Goal: Navigation & Orientation: Find specific page/section

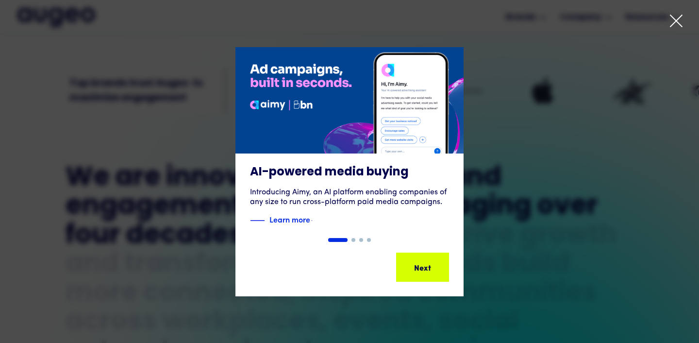
scroll to position [317, 0]
click at [670, 24] on icon at bounding box center [676, 21] width 15 height 15
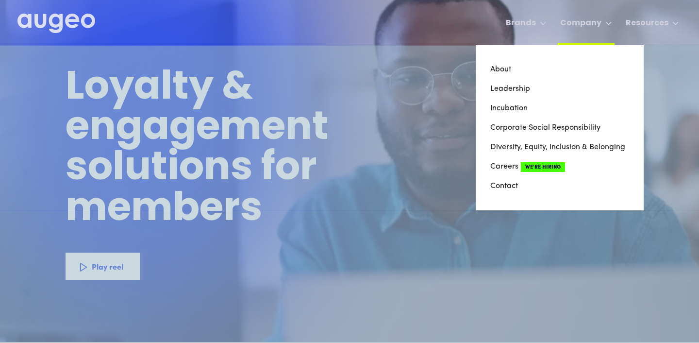
scroll to position [9, 0]
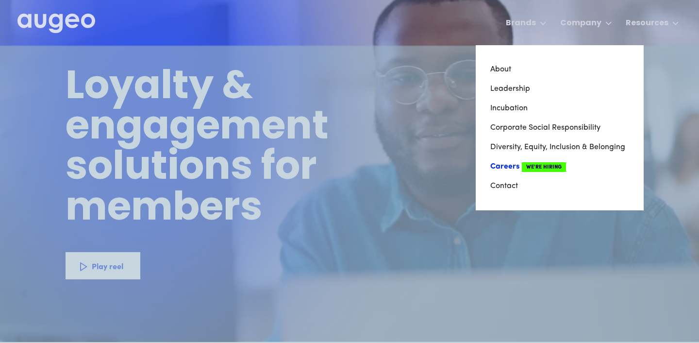
click at [505, 167] on link "Careers We're Hiring" at bounding box center [559, 166] width 139 height 19
